Goal: Communication & Community: Ask a question

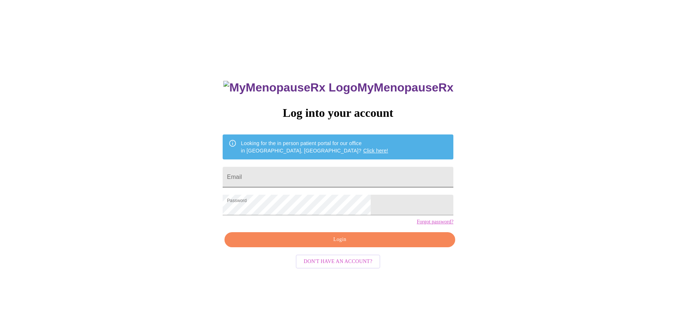
click at [299, 179] on input "Email" at bounding box center [338, 177] width 231 height 21
type input "[EMAIL_ADDRESS][DOMAIN_NAME]"
click at [326, 244] on span "Login" at bounding box center [340, 239] width 214 height 9
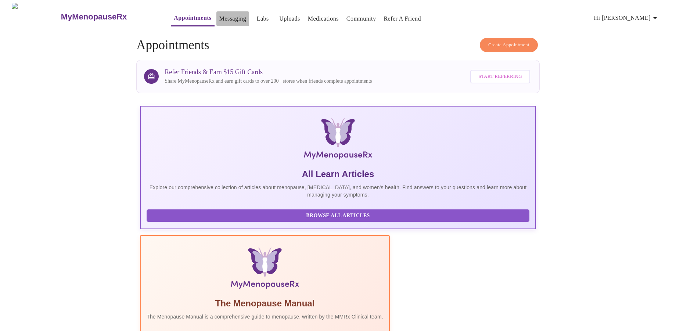
click at [219, 16] on link "Messaging" at bounding box center [232, 19] width 27 height 10
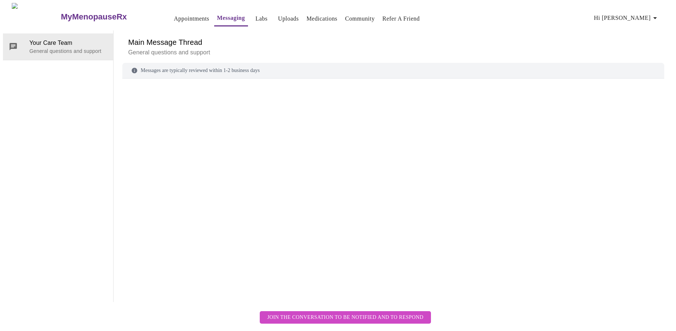
scroll to position [28, 0]
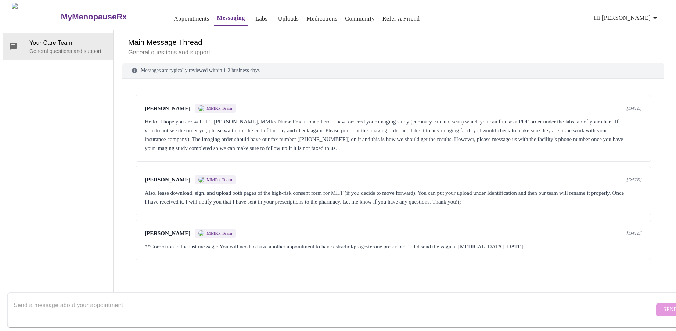
click at [167, 308] on textarea "Send a message about your appointment" at bounding box center [334, 310] width 640 height 24
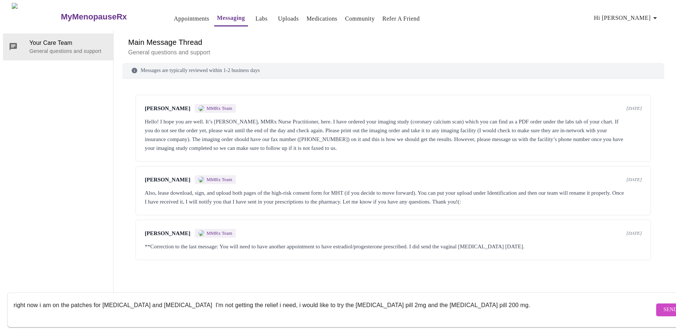
drag, startPoint x: 245, startPoint y: 295, endPoint x: 241, endPoint y: 297, distance: 4.4
click at [241, 298] on textarea "right now i am on the patches for [MEDICAL_DATA] and [MEDICAL_DATA] I'm not get…" at bounding box center [334, 310] width 640 height 24
drag, startPoint x: 260, startPoint y: 297, endPoint x: 264, endPoint y: 297, distance: 4.0
click at [264, 298] on textarea "right now i am on the patches for [MEDICAL_DATA] and [MEDICAL_DATA] I'm not get…" at bounding box center [334, 310] width 640 height 24
click at [39, 298] on textarea "right now i am on the patches for [MEDICAL_DATA] and [MEDICAL_DATA] I'm not get…" at bounding box center [334, 310] width 640 height 24
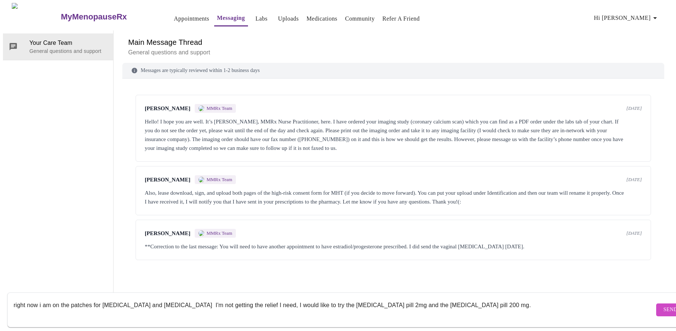
click at [38, 298] on textarea "right now i am on the patches for [MEDICAL_DATA] and [MEDICAL_DATA] I'm not get…" at bounding box center [334, 310] width 640 height 24
type textarea "right now I am on the patches for [MEDICAL_DATA] and [MEDICAL_DATA] I'm not get…"
click at [663, 305] on span "Send" at bounding box center [670, 309] width 14 height 9
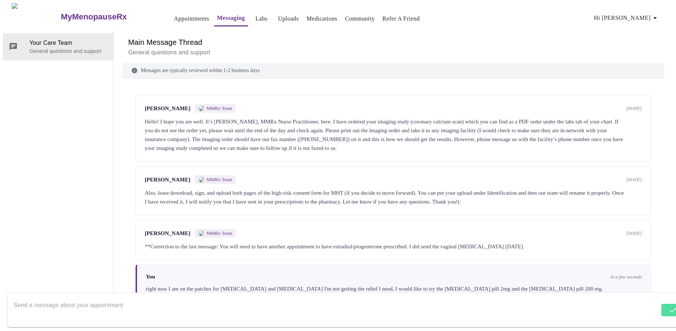
scroll to position [7, 0]
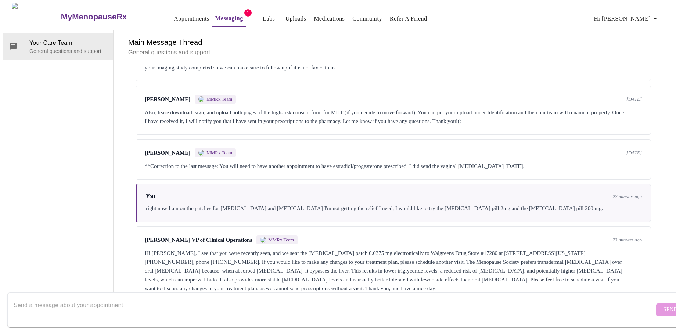
scroll to position [89, 0]
click at [57, 298] on textarea "Send a message about your appointment" at bounding box center [334, 310] width 640 height 24
drag, startPoint x: 66, startPoint y: 302, endPoint x: 61, endPoint y: 304, distance: 5.8
click at [64, 300] on textarea "Send a message about your appointment" at bounding box center [334, 310] width 640 height 24
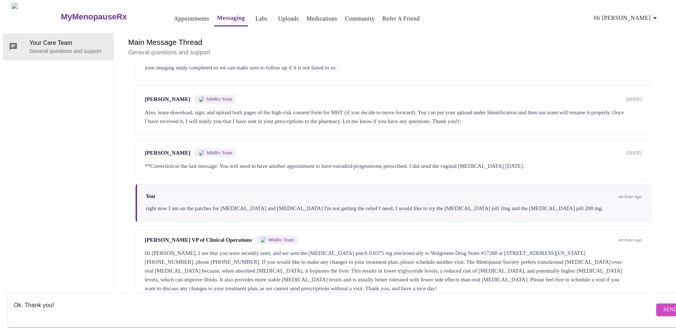
type textarea "Ok. Thank you!"
click at [663, 305] on span "Send" at bounding box center [670, 309] width 14 height 9
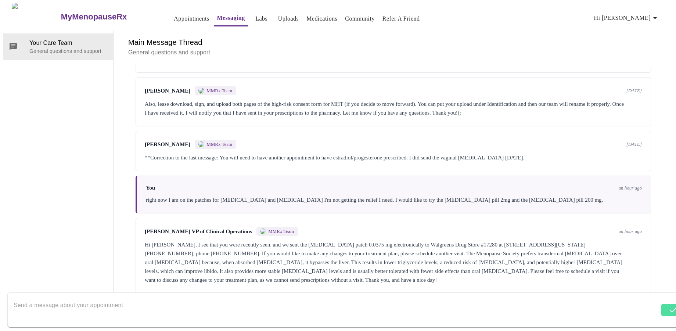
scroll to position [133, 0]
